Goal: Find contact information: Obtain details needed to contact an individual or organization

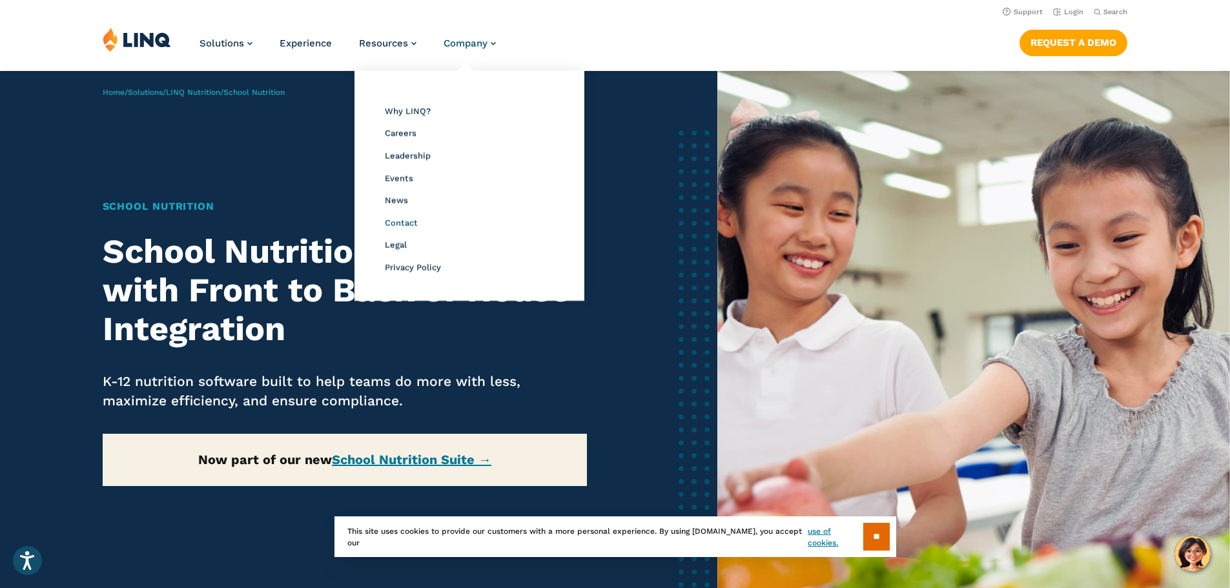
click at [391, 221] on span "Contact" at bounding box center [401, 223] width 33 height 10
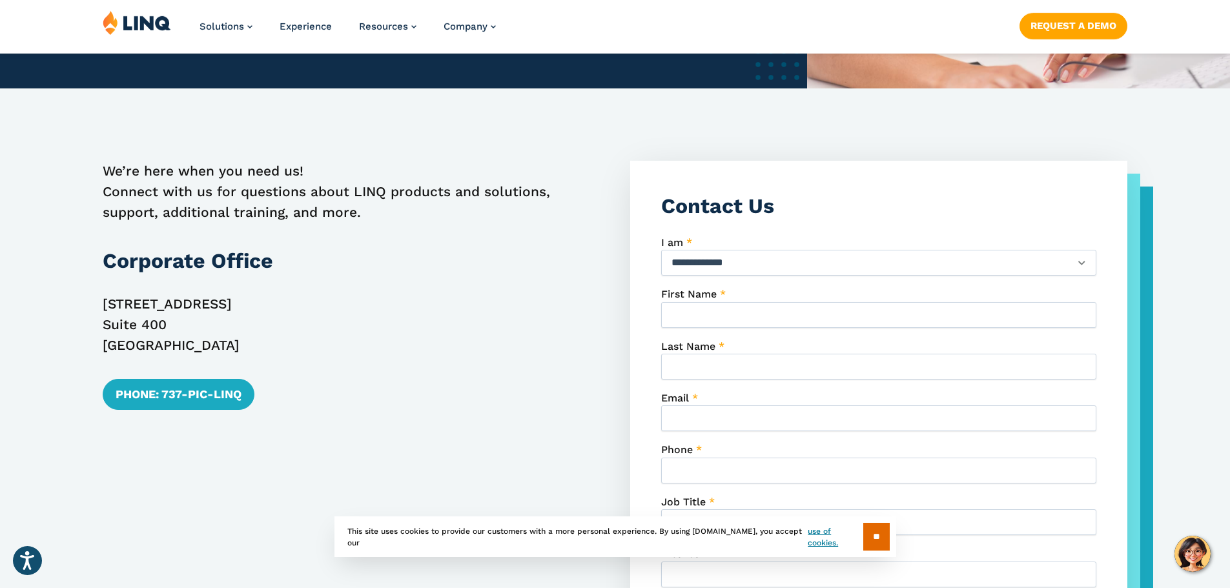
scroll to position [538, 0]
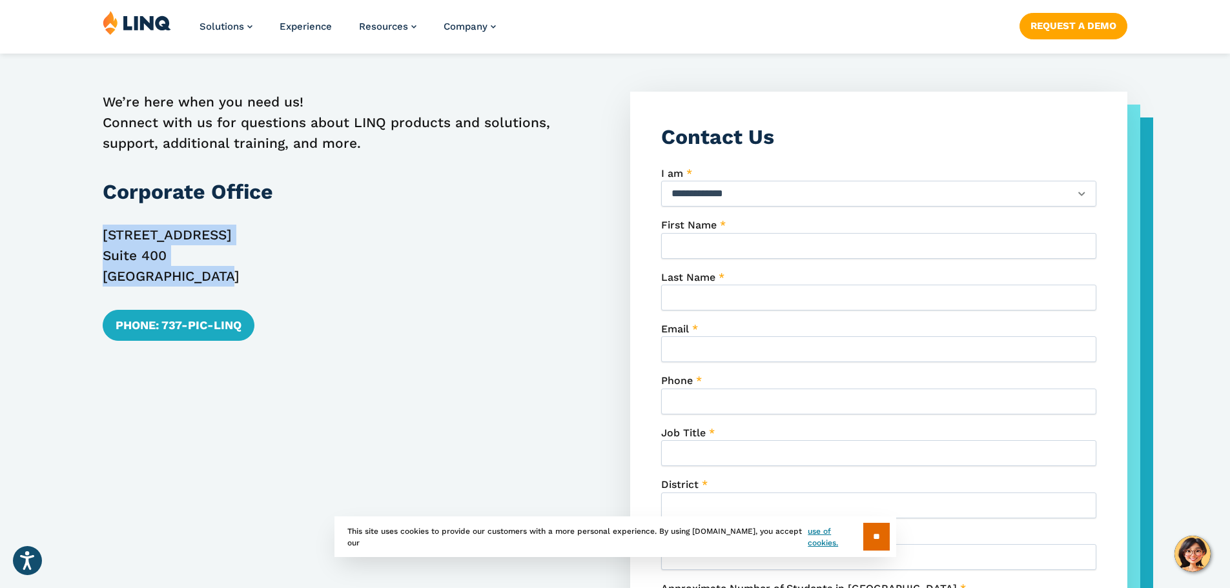
drag, startPoint x: 220, startPoint y: 276, endPoint x: 96, endPoint y: 226, distance: 133.8
click at [96, 226] on div "**********" at bounding box center [615, 448] width 1230 height 712
copy p "2801 Via Fortuna Suite 400 Austin, TX 78746"
drag, startPoint x: 141, startPoint y: 0, endPoint x: 550, endPoint y: 229, distance: 468.7
click at [552, 232] on p "2801 Via Fortuna Suite 400 Austin, TX 78746" at bounding box center [351, 256] width 497 height 62
